Goal: Task Accomplishment & Management: Use online tool/utility

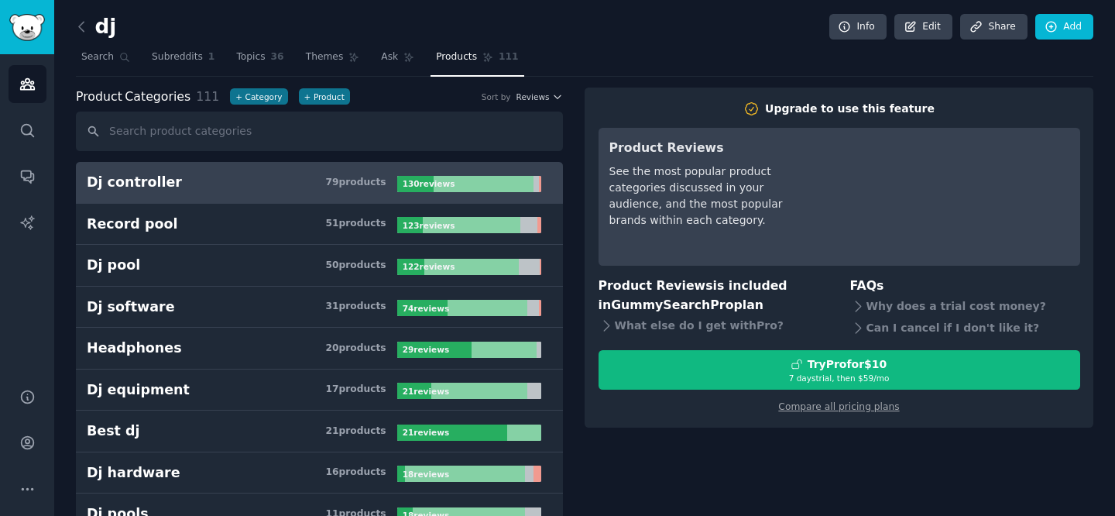
click at [91, 25] on link at bounding box center [85, 27] width 19 height 25
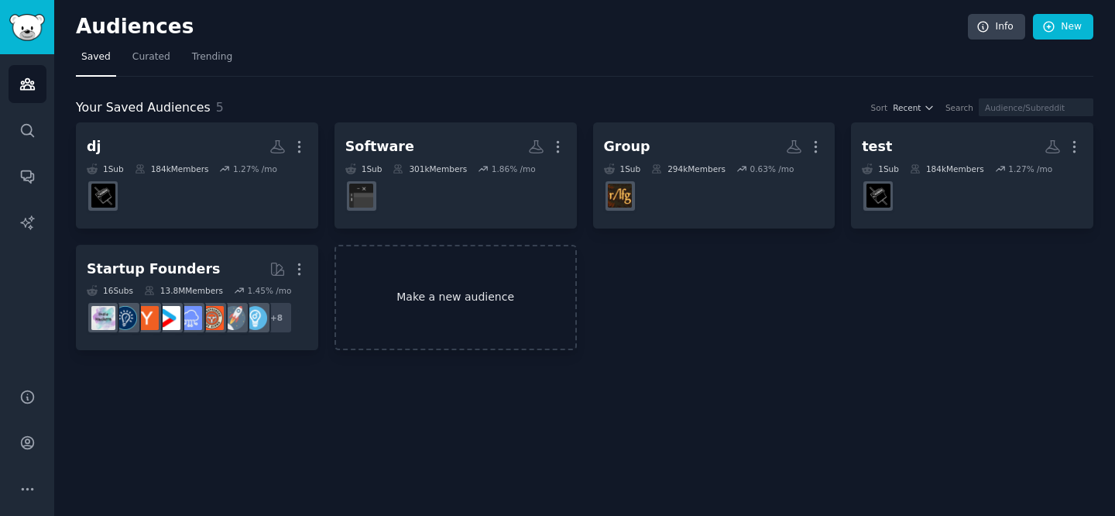
click at [433, 344] on link "Make a new audience" at bounding box center [455, 298] width 242 height 106
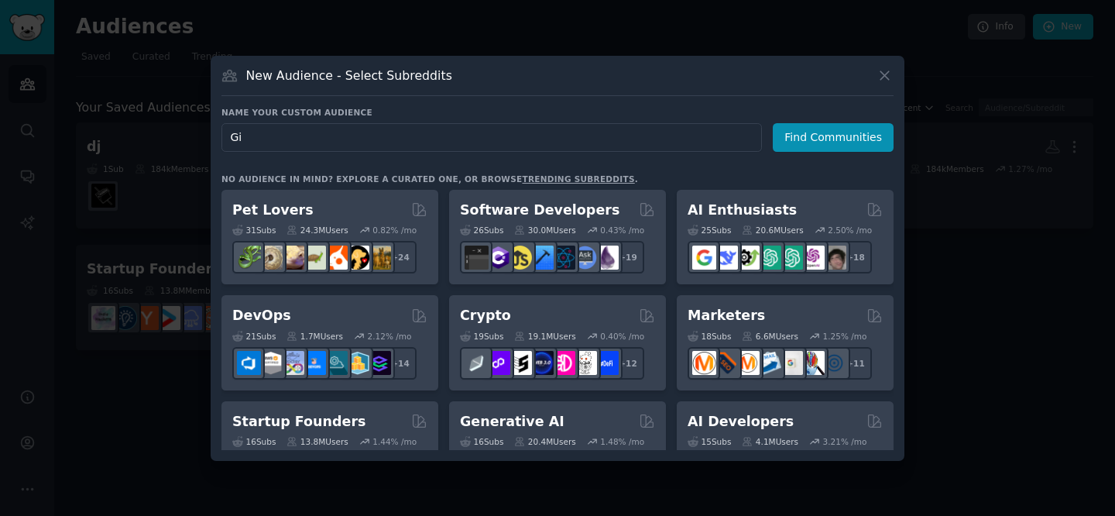
type input "G"
type input "Digital Marketers"
click at [873, 155] on div "Name your custom audience Audience Name Digital Marketers Find Communities No a…" at bounding box center [557, 278] width 672 height 343
click at [867, 144] on button "Find Communities" at bounding box center [833, 137] width 121 height 29
